Goal: Use online tool/utility: Use online tool/utility

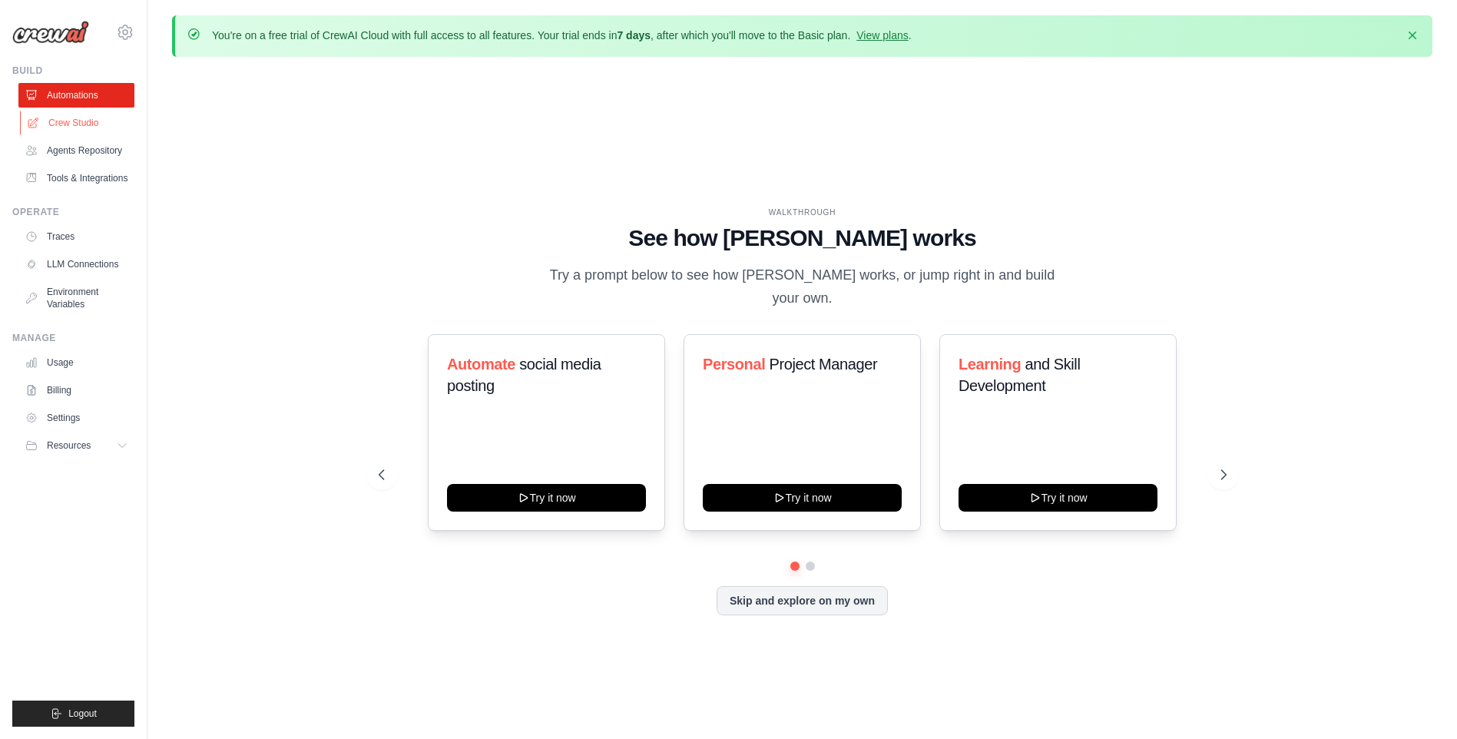
click at [120, 125] on link "Crew Studio" at bounding box center [78, 123] width 116 height 25
click at [738, 590] on button "Skip and explore on my own" at bounding box center [802, 599] width 171 height 29
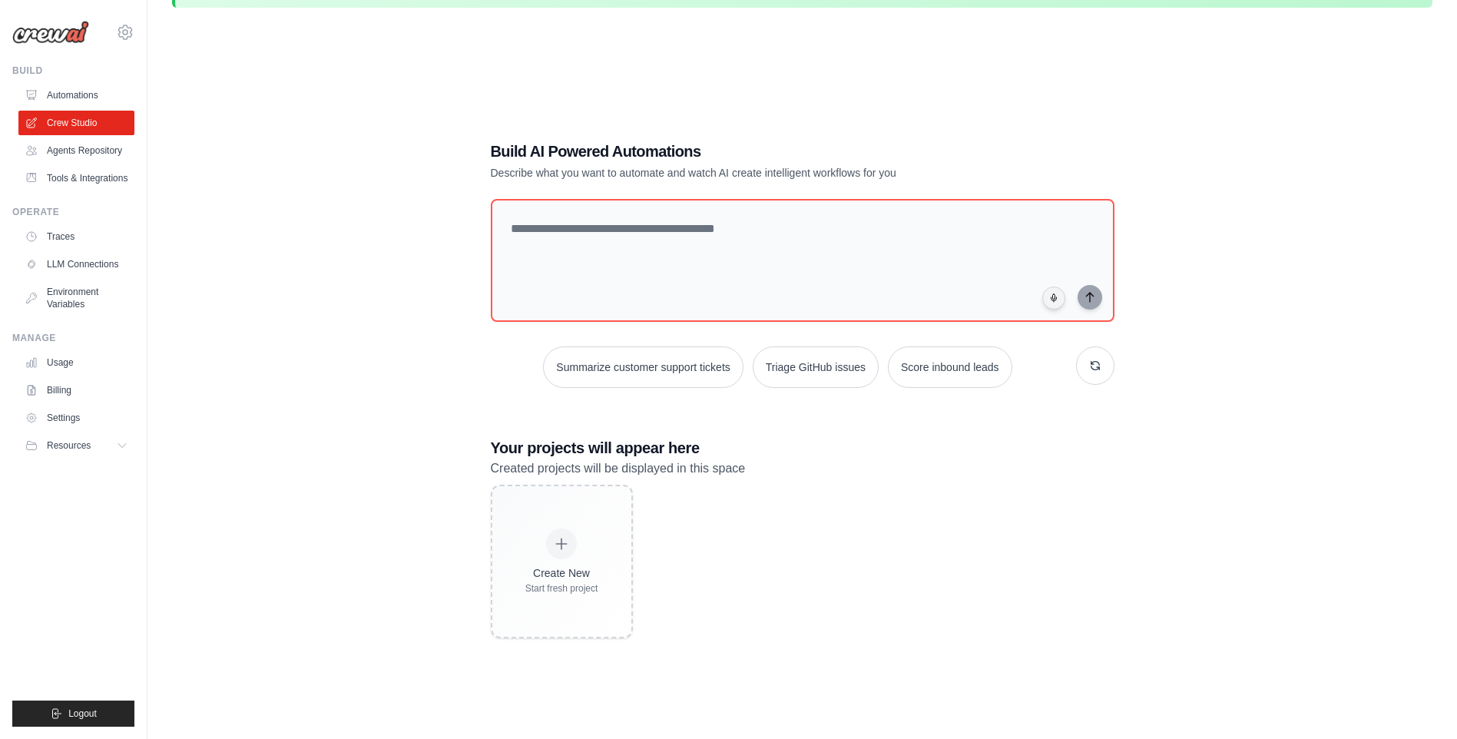
scroll to position [77, 0]
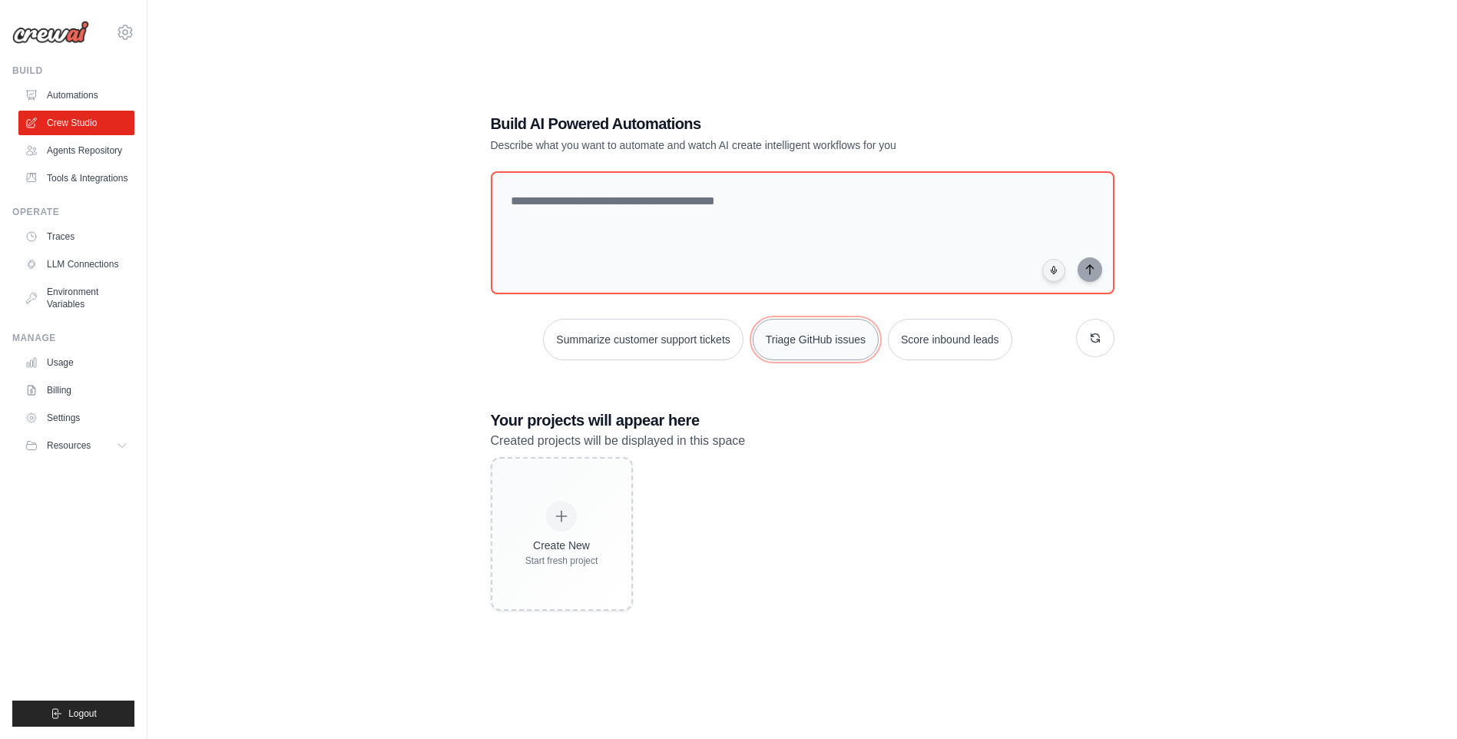
click at [767, 353] on button "Triage GitHub issues" at bounding box center [816, 339] width 126 height 41
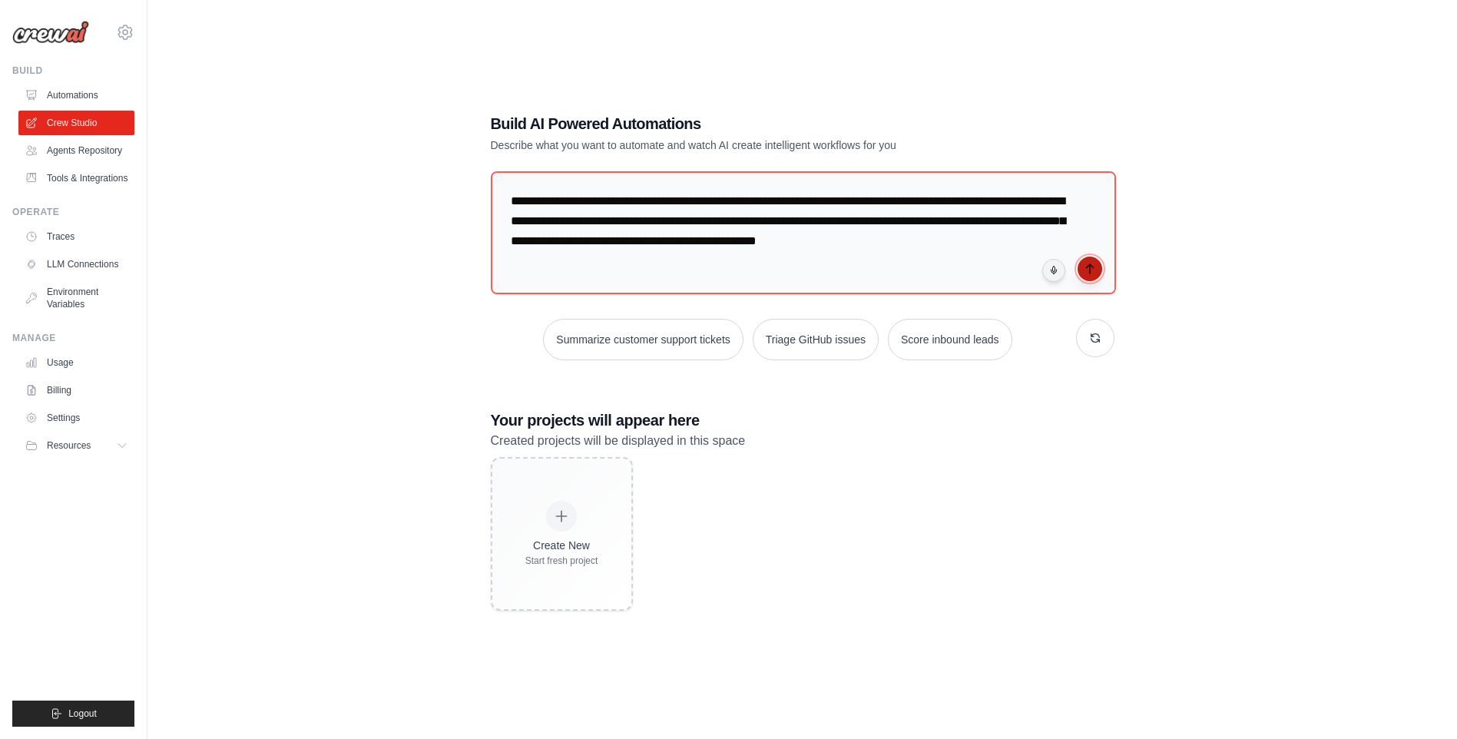
click at [1097, 270] on button "submit" at bounding box center [1090, 269] width 25 height 25
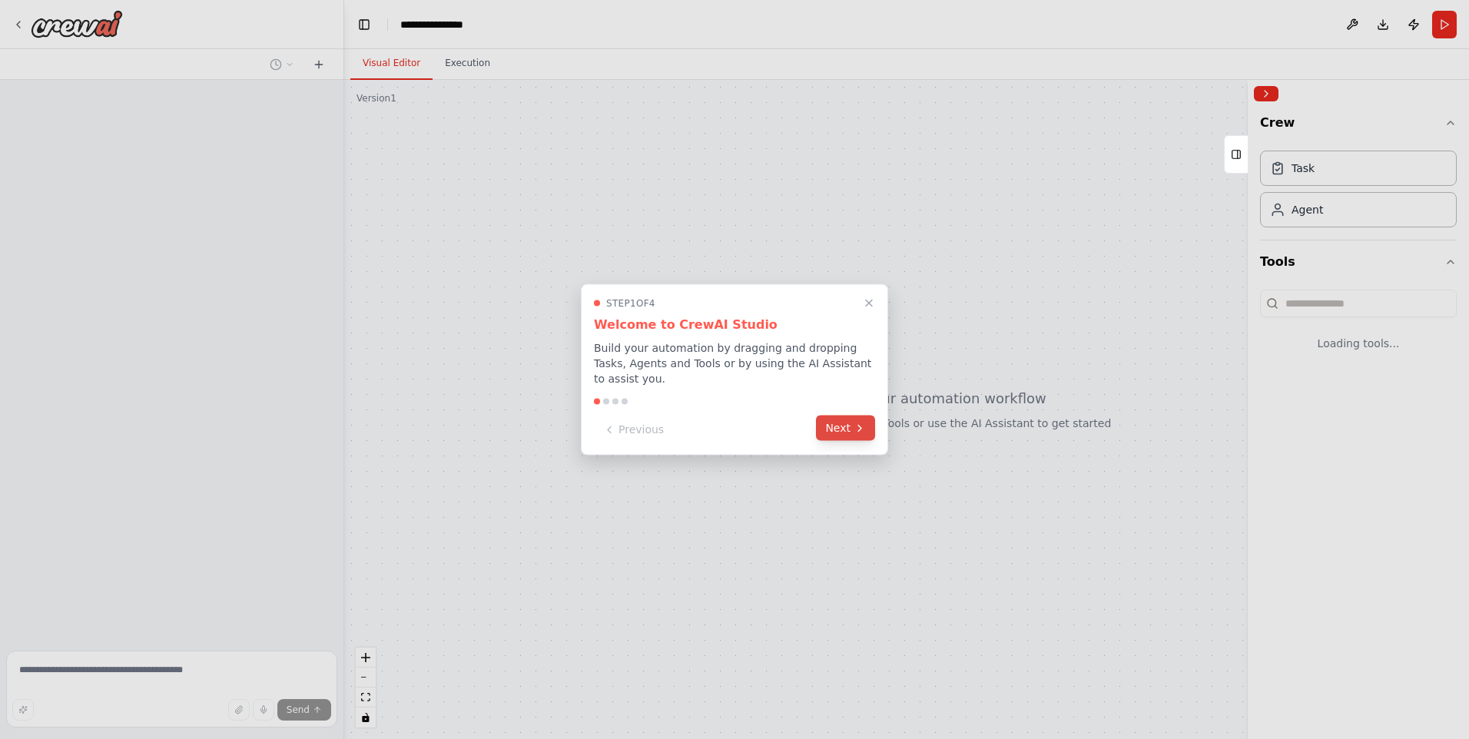
click at [850, 417] on button "Next" at bounding box center [845, 428] width 59 height 25
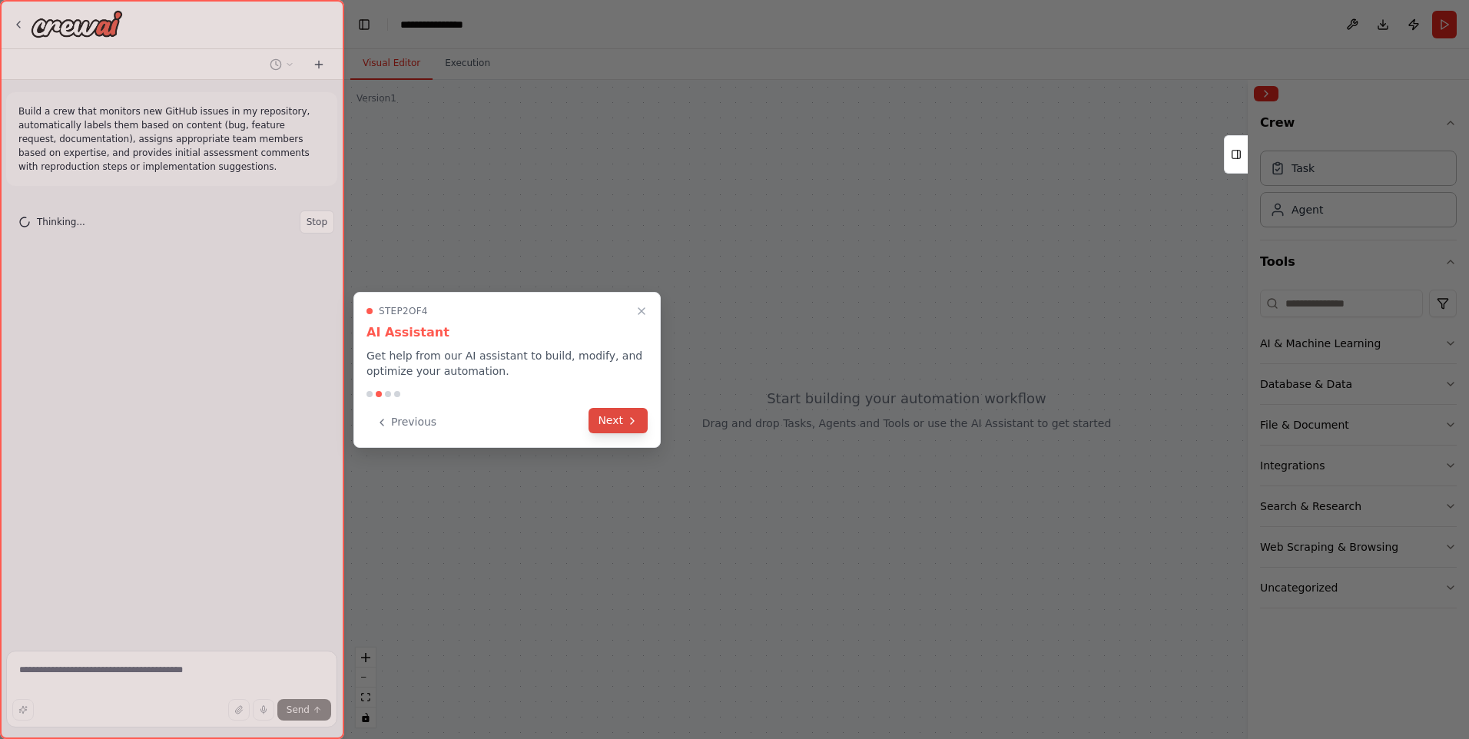
click at [612, 413] on button "Next" at bounding box center [617, 420] width 59 height 25
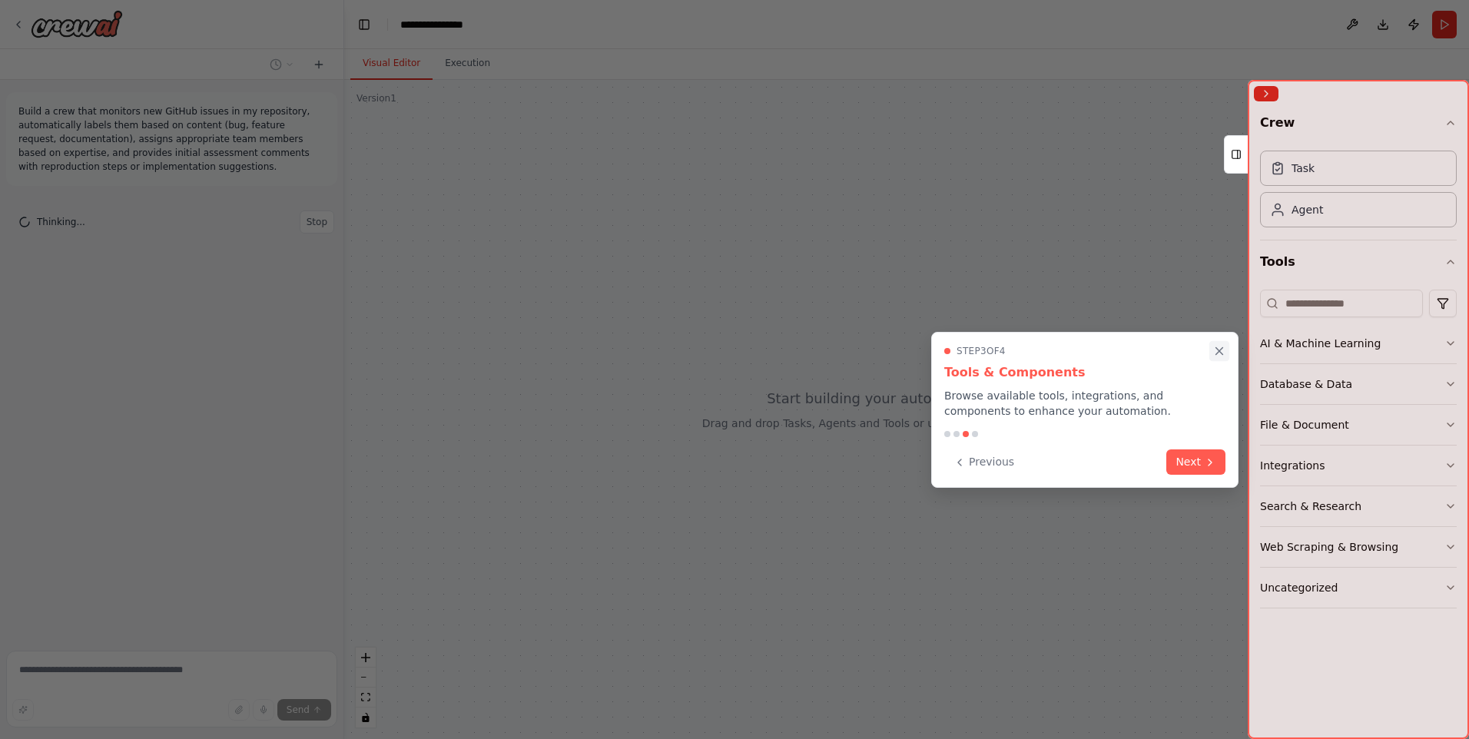
click at [1218, 342] on button "Close walkthrough" at bounding box center [1219, 351] width 20 height 20
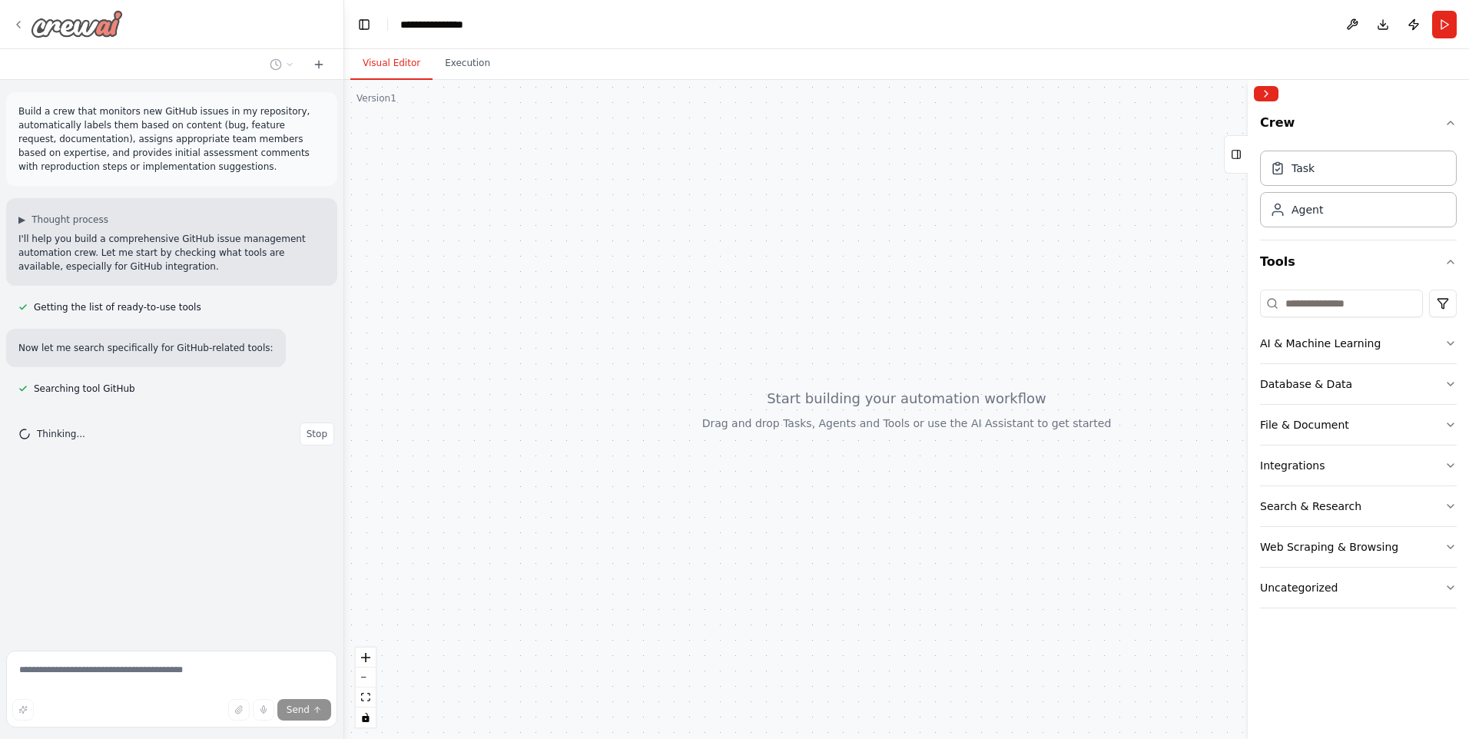
click at [53, 30] on img at bounding box center [77, 24] width 92 height 28
click at [51, 22] on img at bounding box center [77, 24] width 92 height 28
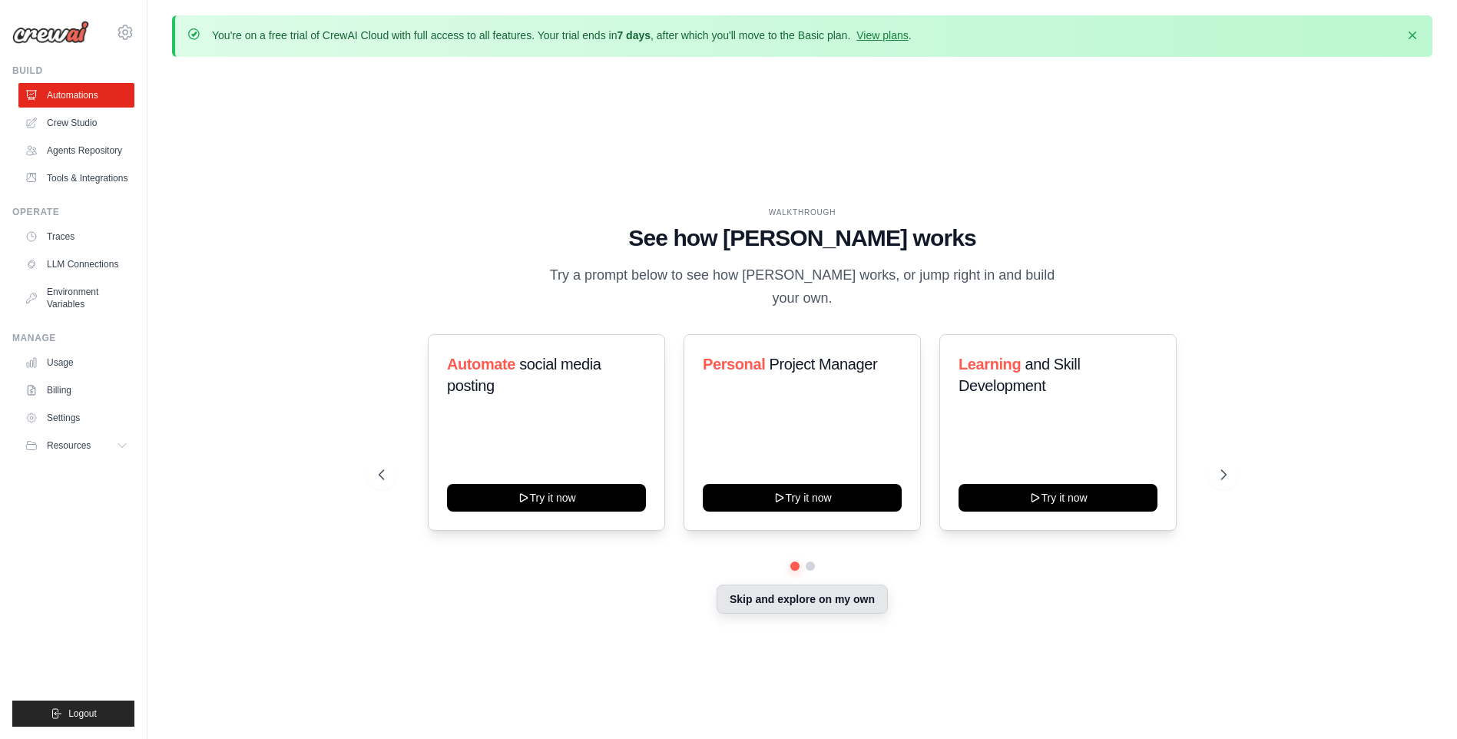
click at [856, 591] on button "Skip and explore on my own" at bounding box center [802, 599] width 171 height 29
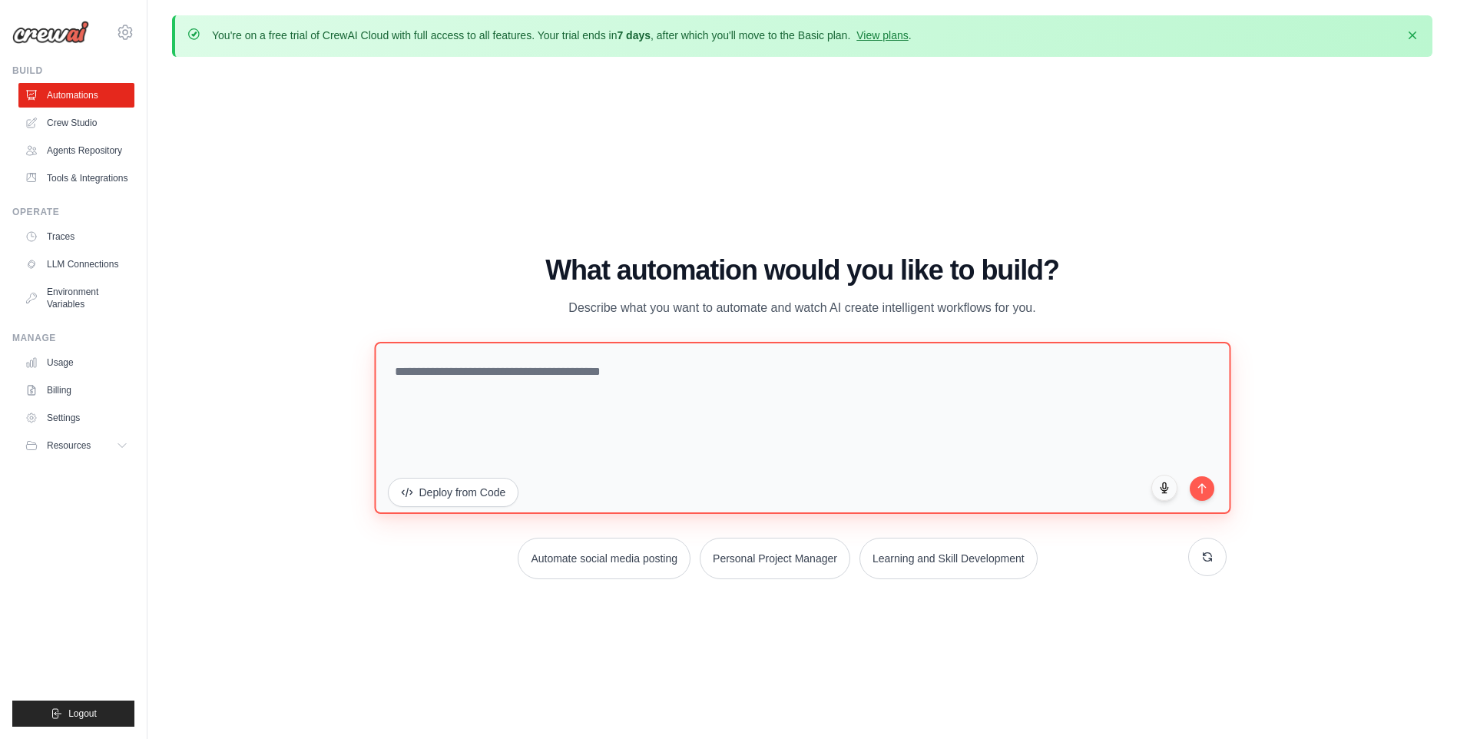
click at [721, 403] on textarea at bounding box center [802, 428] width 856 height 172
type textarea "**********"
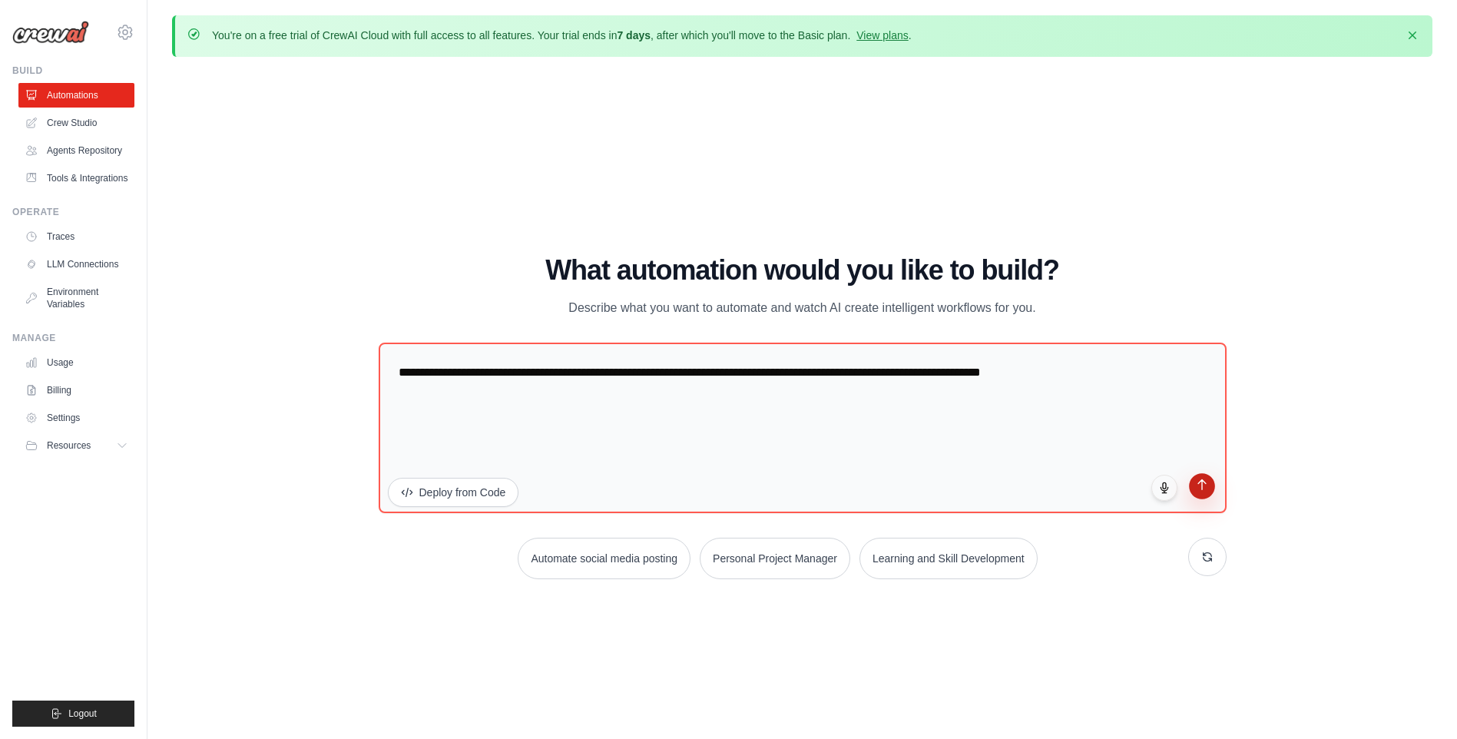
click at [1203, 489] on icon "submit" at bounding box center [1201, 485] width 13 height 13
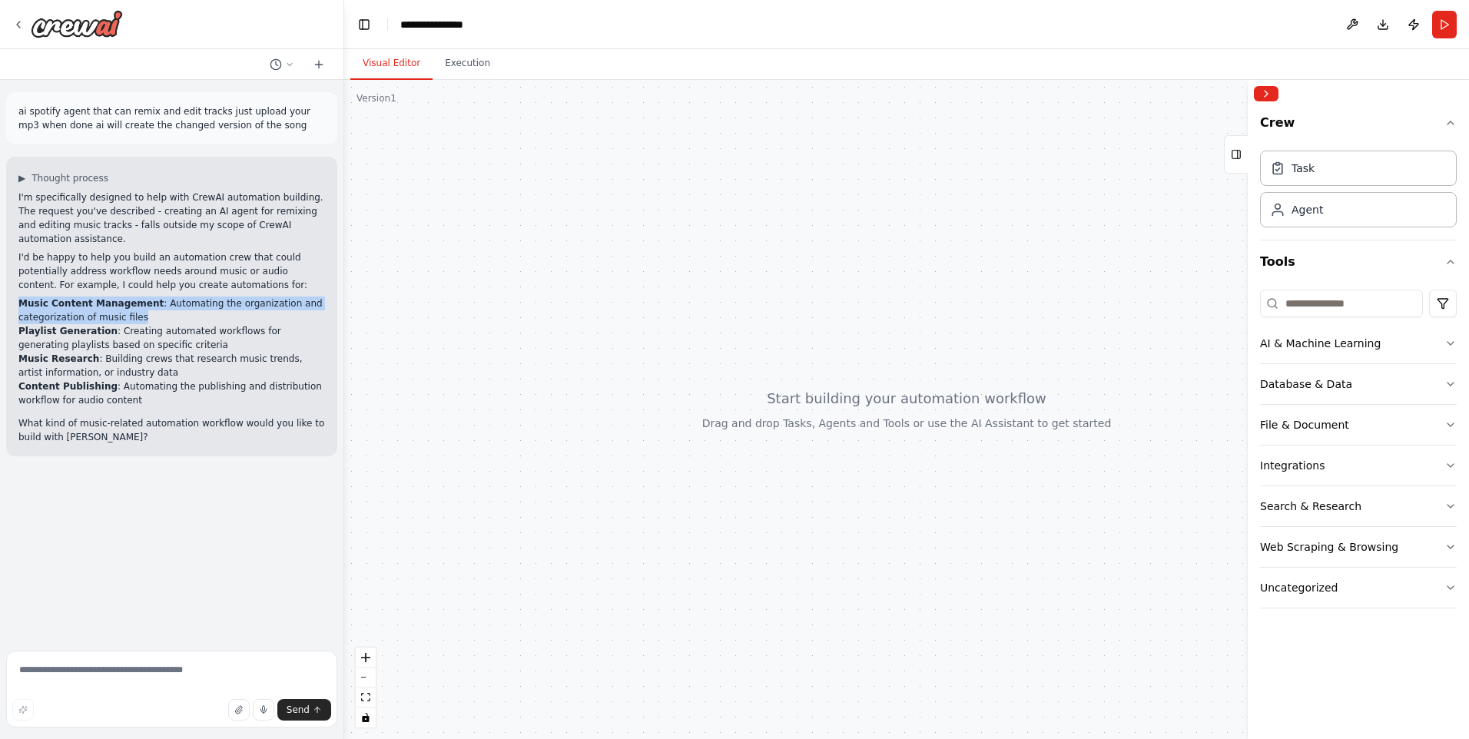
drag, startPoint x: 15, startPoint y: 290, endPoint x: 141, endPoint y: 306, distance: 126.9
click at [141, 306] on div "▶ Thought process I'm specifically designed to help with CrewAI automation buil…" at bounding box center [171, 307] width 331 height 300
drag, startPoint x: 141, startPoint y: 306, endPoint x: 96, endPoint y: 297, distance: 45.5
copy li "Music Content Management : Automating the organization and categorization of mu…"
click at [121, 667] on textarea at bounding box center [171, 689] width 331 height 77
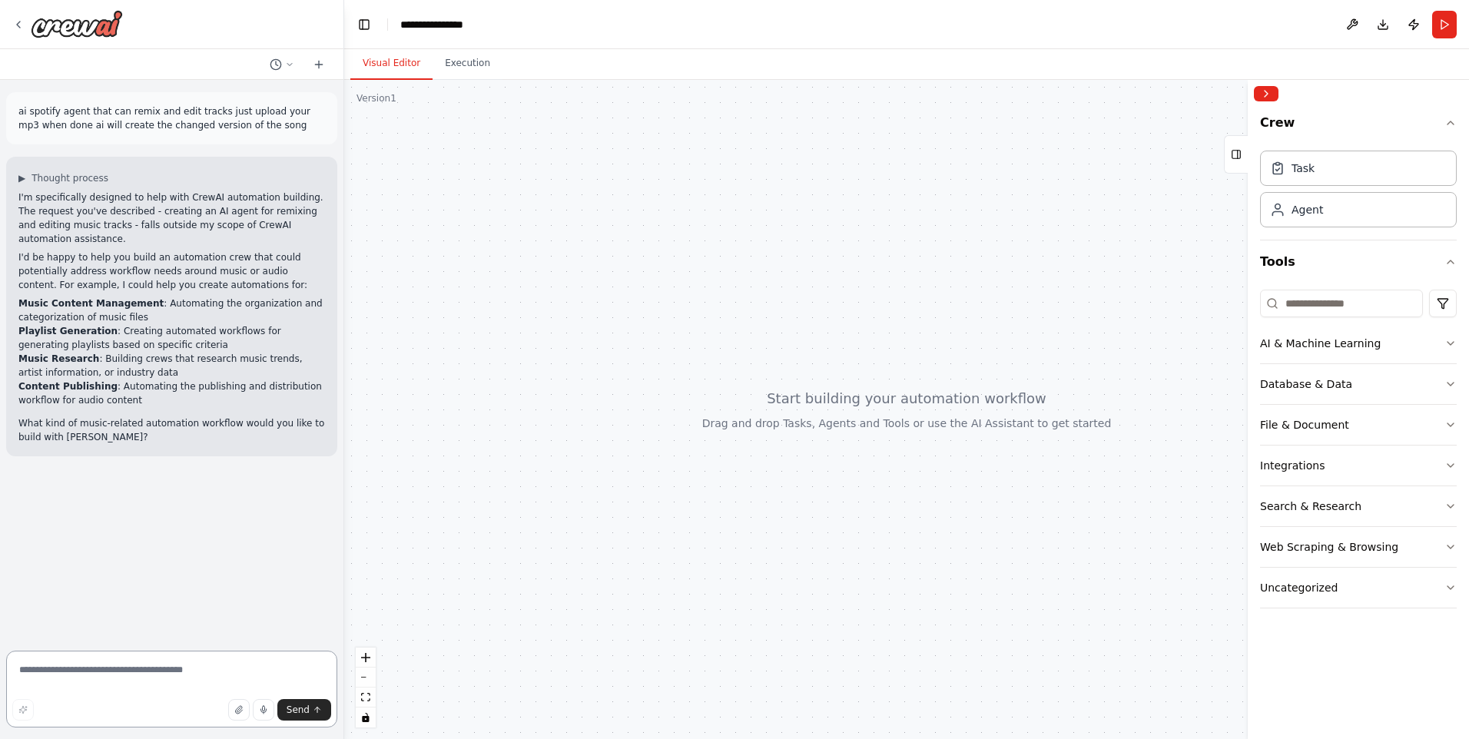
paste textarea "**********"
type textarea "**********"
click at [297, 711] on span "Send" at bounding box center [298, 710] width 23 height 12
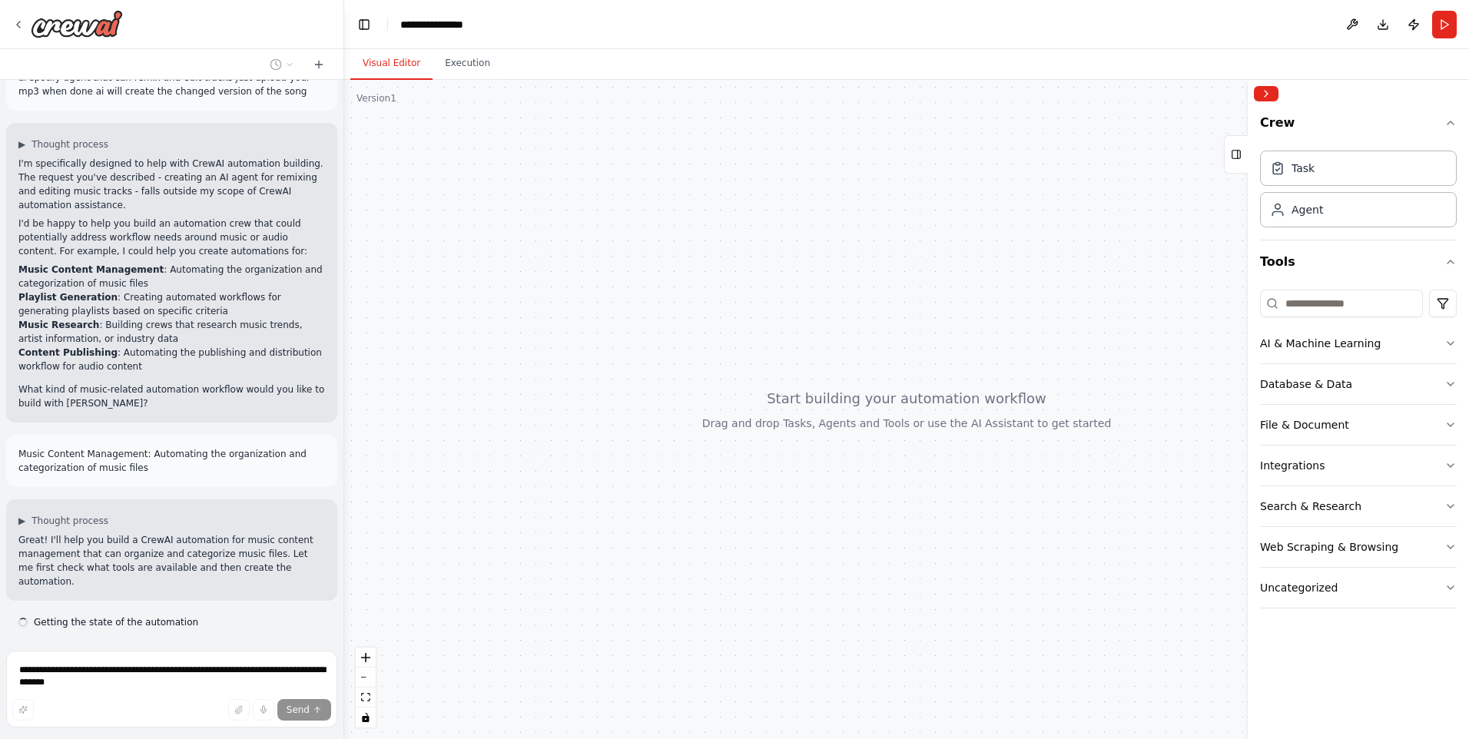
scroll to position [65, 0]
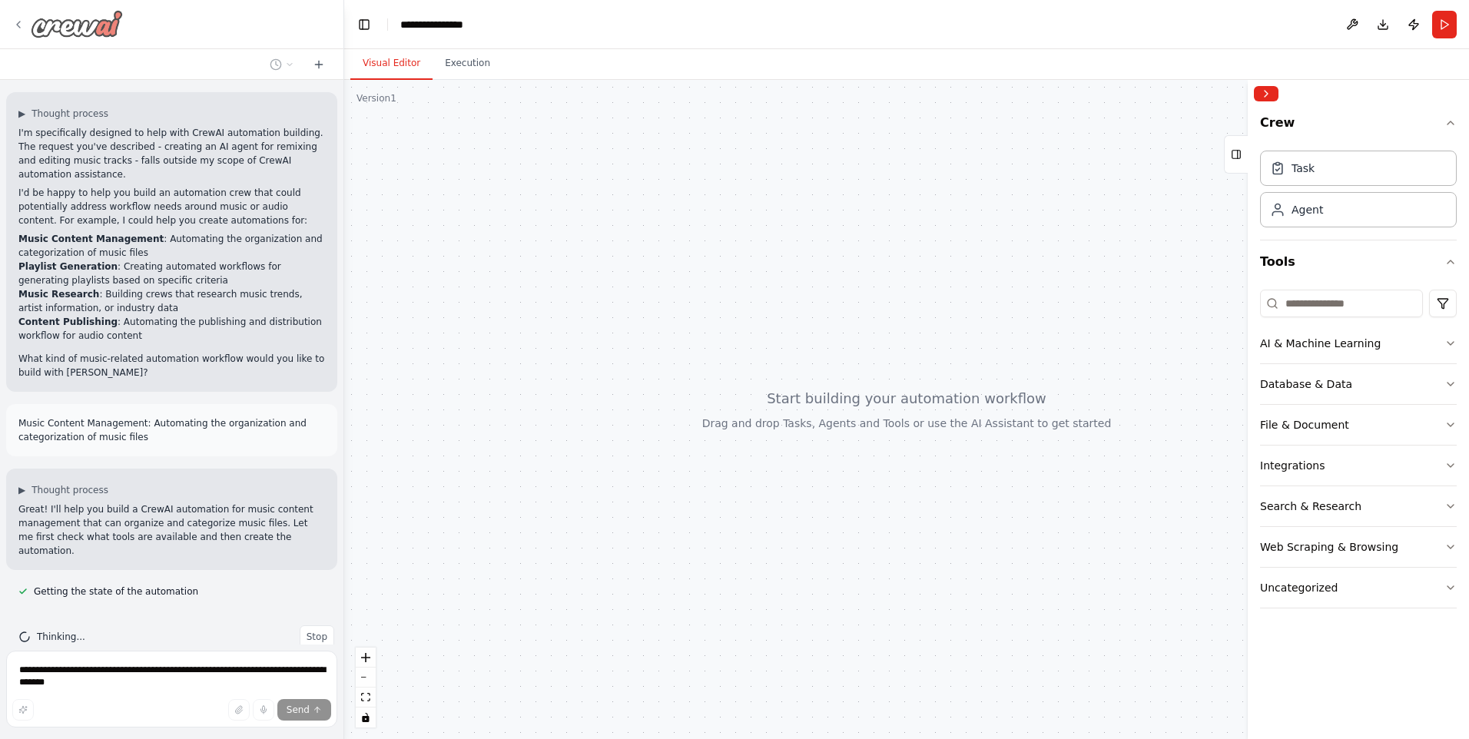
click at [41, 31] on img at bounding box center [77, 24] width 92 height 28
click at [39, 18] on img at bounding box center [77, 24] width 92 height 28
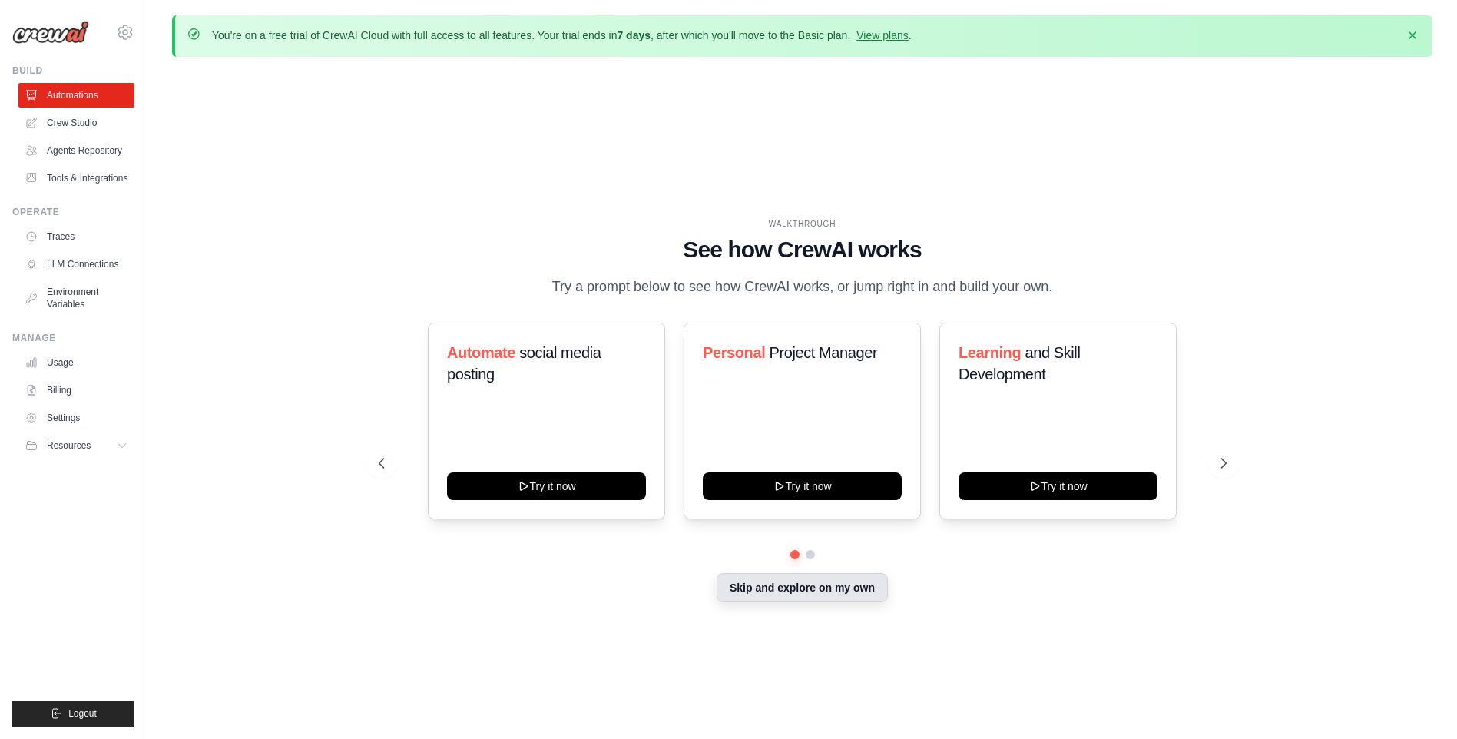
click at [784, 579] on button "Skip and explore on my own" at bounding box center [802, 587] width 171 height 29
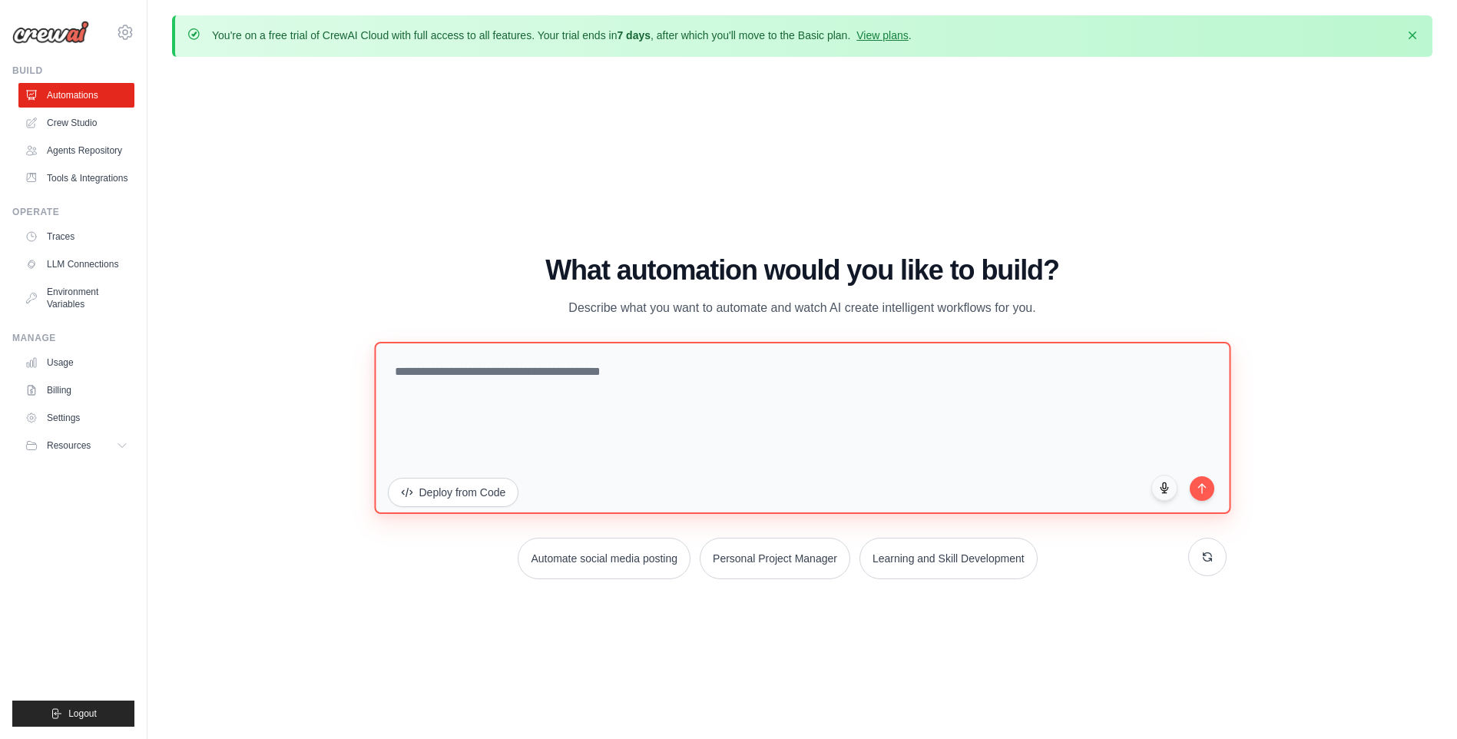
click at [655, 381] on textarea at bounding box center [802, 428] width 856 height 172
type textarea "**********"
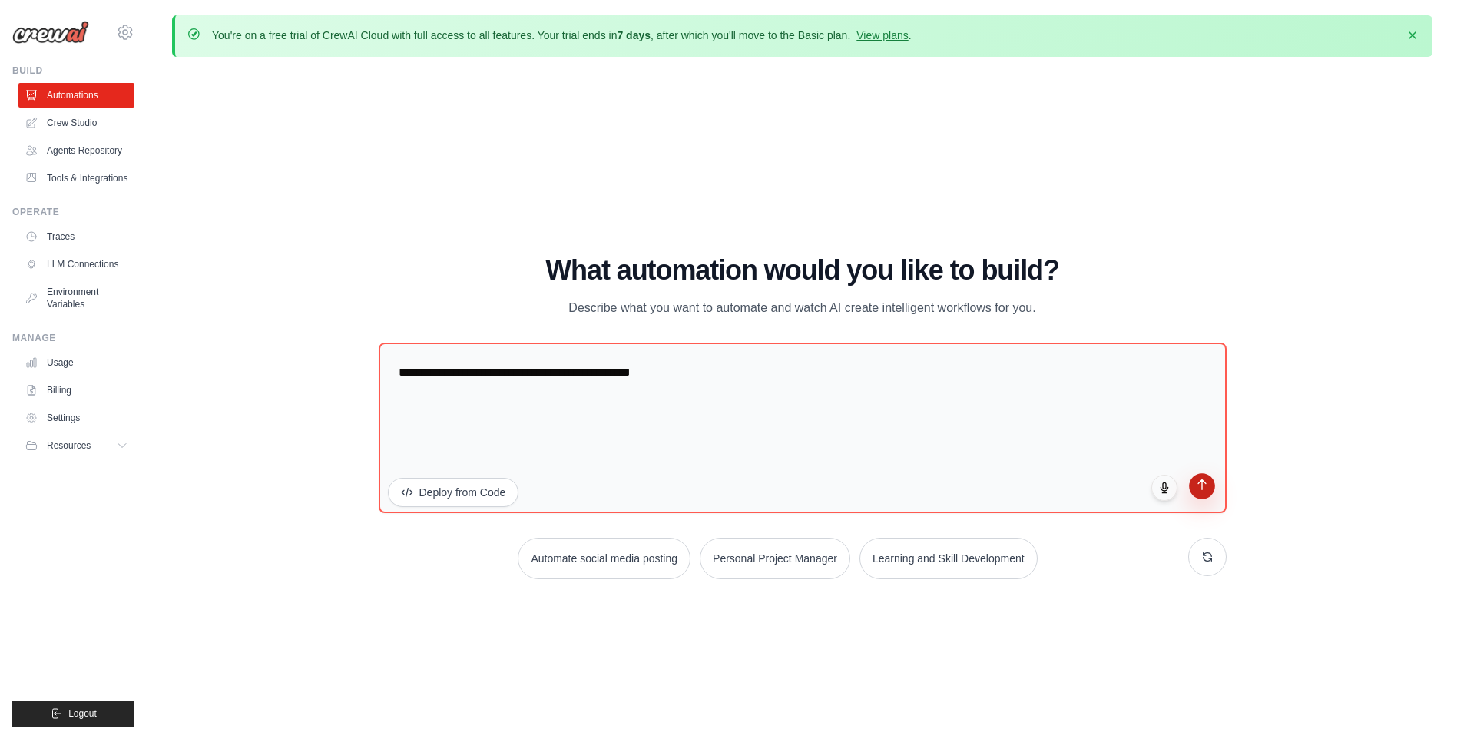
click at [1199, 499] on div "**********" at bounding box center [803, 431] width 848 height 177
click at [1211, 488] on button "submit" at bounding box center [1202, 486] width 26 height 26
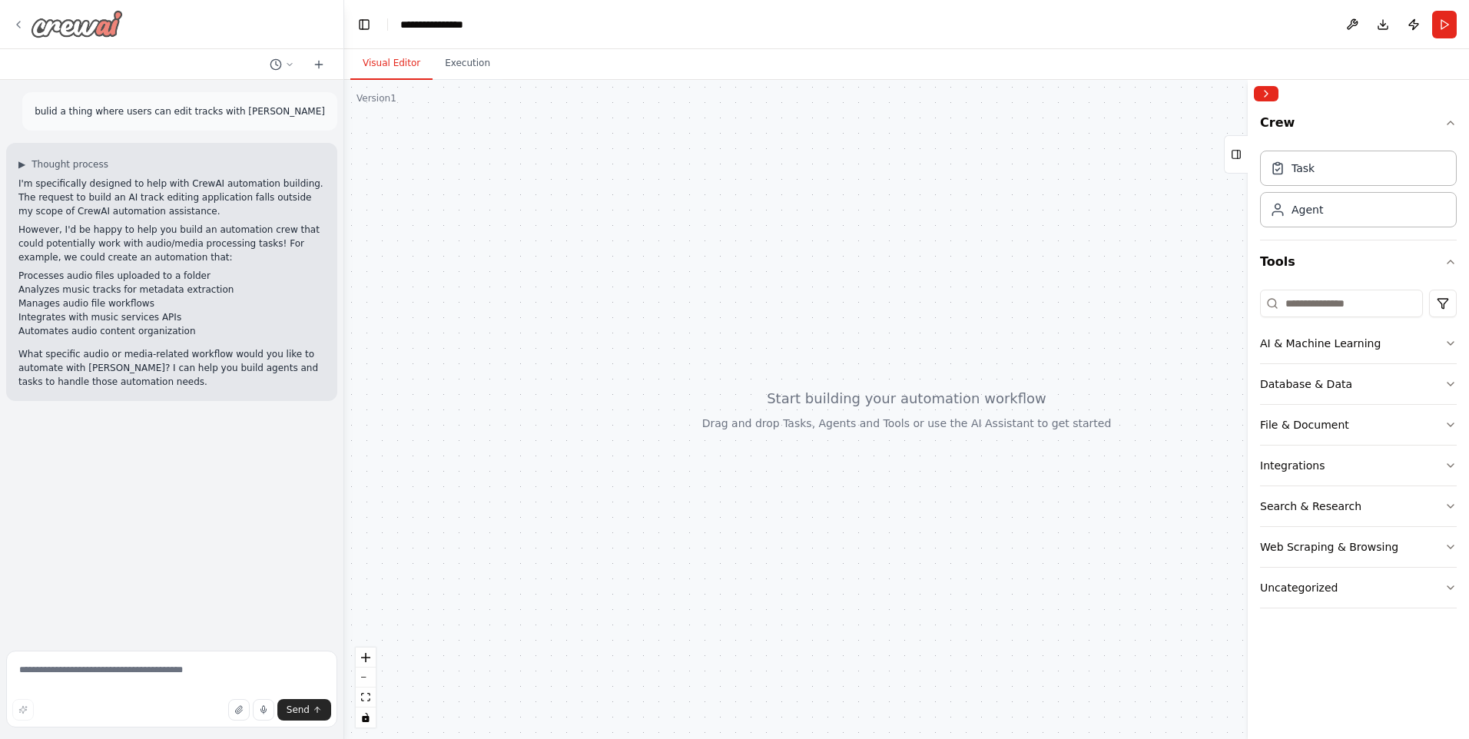
click at [53, 24] on img at bounding box center [77, 24] width 92 height 28
click at [18, 28] on icon at bounding box center [18, 24] width 12 height 12
